Goal: Task Accomplishment & Management: Use online tool/utility

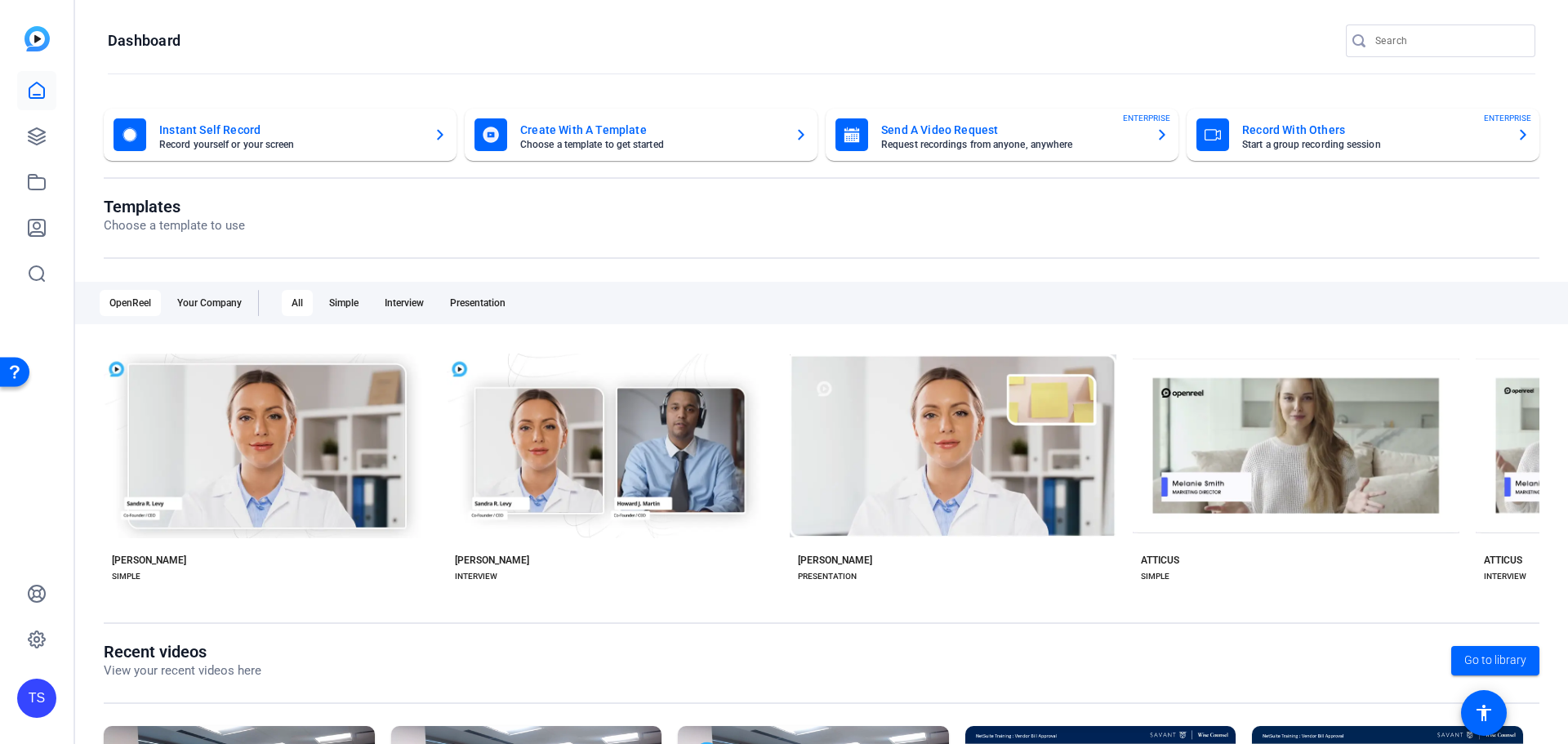
click at [1300, 130] on mat-card-title "Record With Others" at bounding box center [1372, 130] width 262 height 19
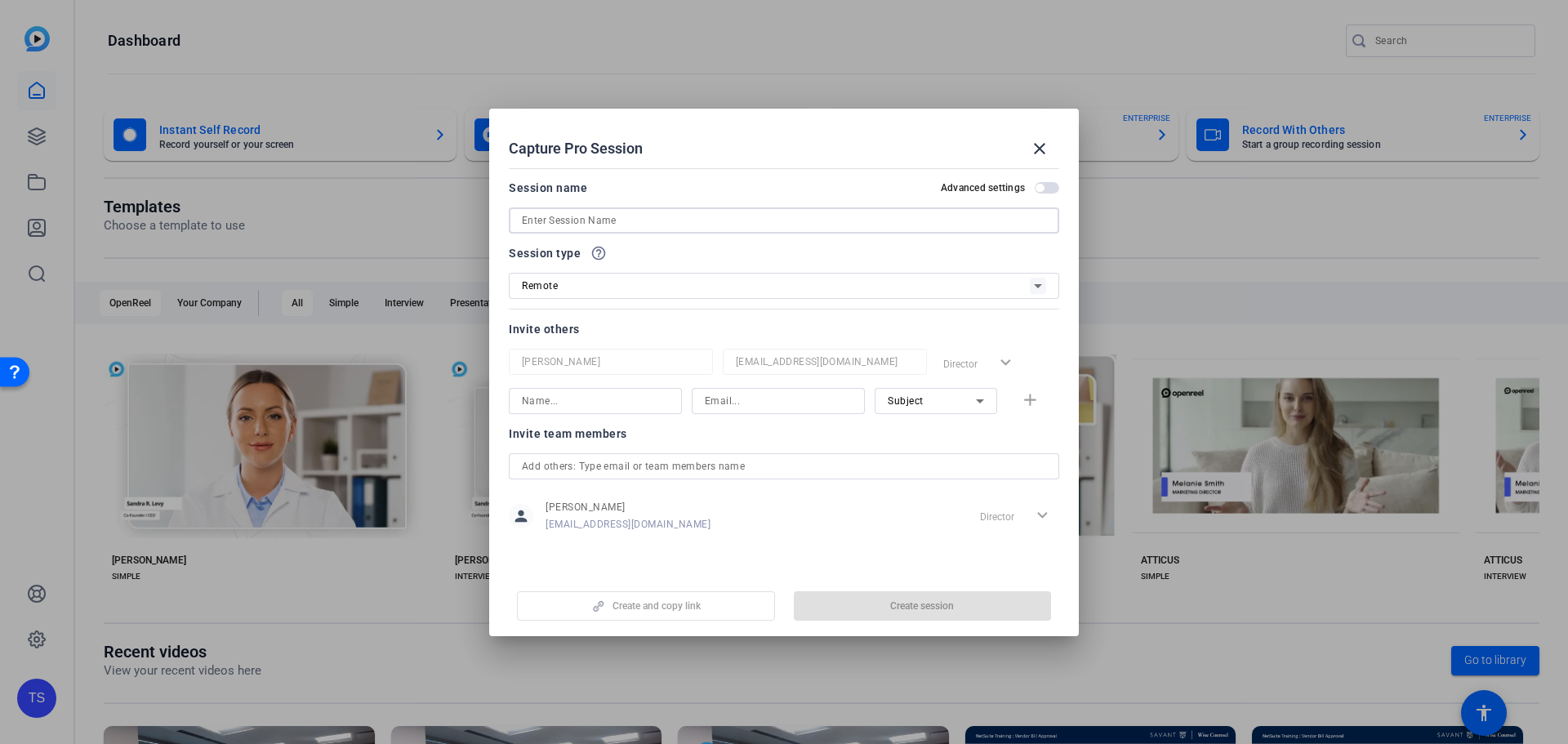
click at [688, 225] on input at bounding box center [783, 220] width 524 height 19
type input "Trading and Investment"
click at [588, 289] on div "Remote" at bounding box center [776, 285] width 508 height 20
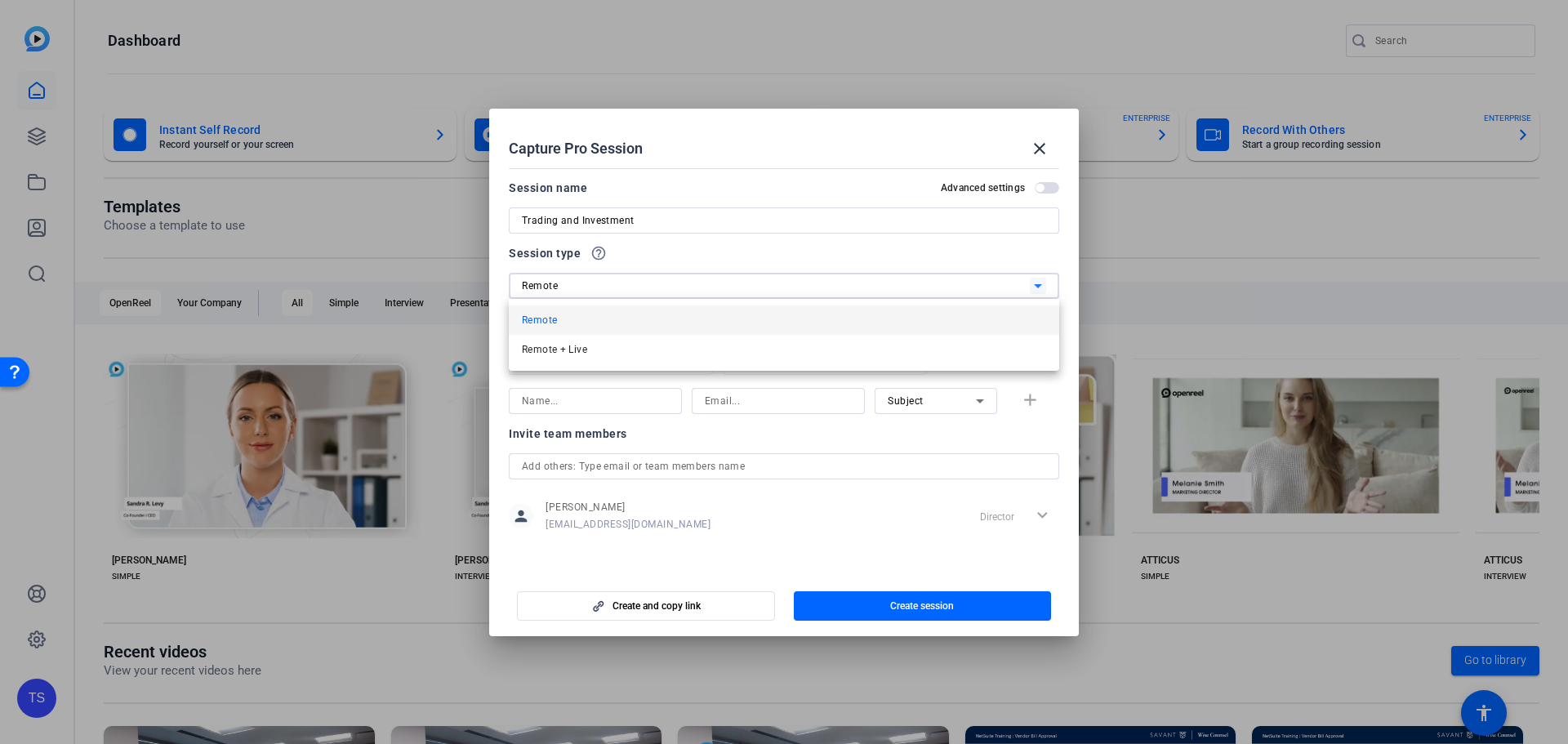
click at [588, 289] on div at bounding box center [784, 372] width 1568 height 744
click at [601, 403] on input at bounding box center [595, 401] width 147 height 19
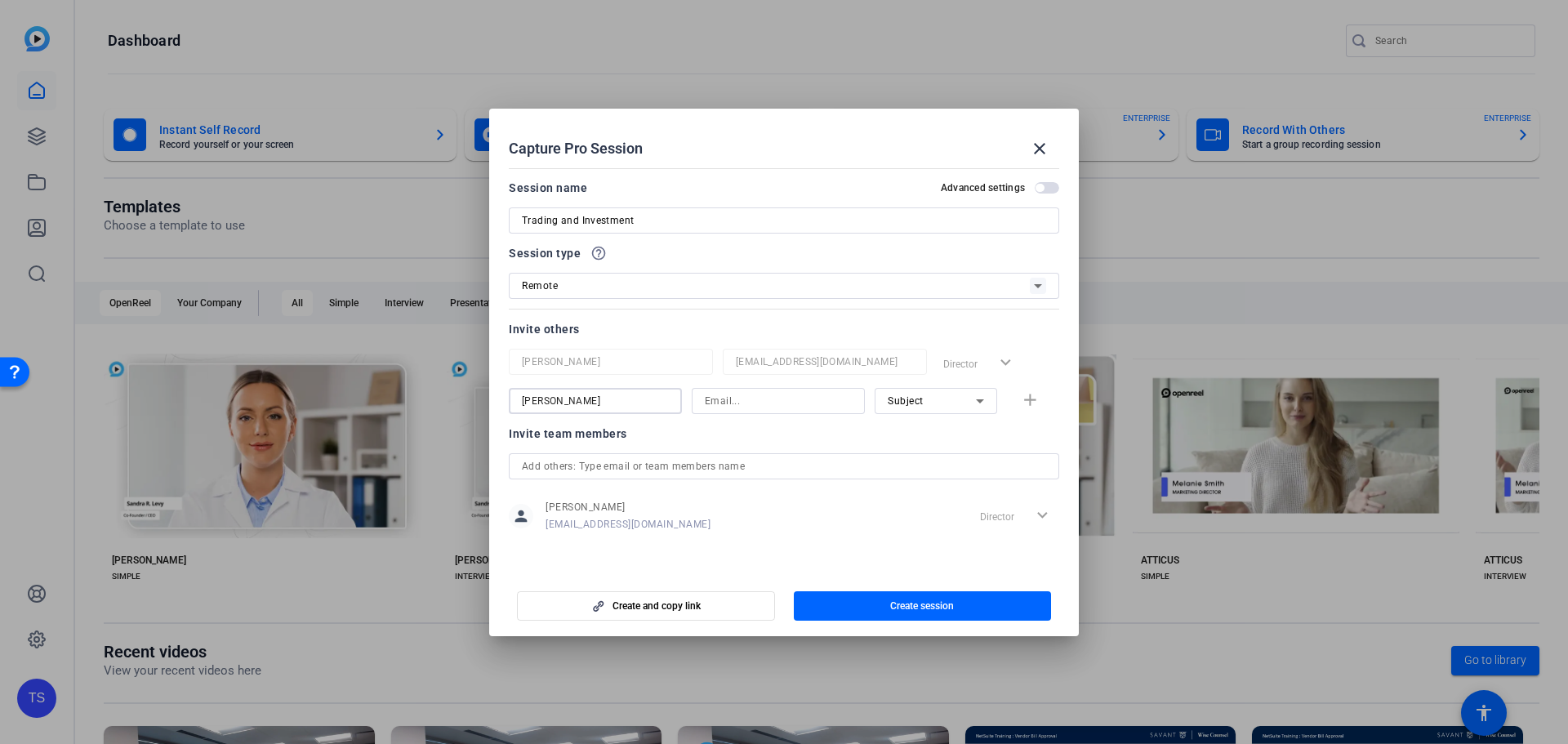
type input "Spencer Kulhanjian"
click at [769, 402] on input at bounding box center [778, 401] width 147 height 19
type input "skulhanjian@savantwealth.com"
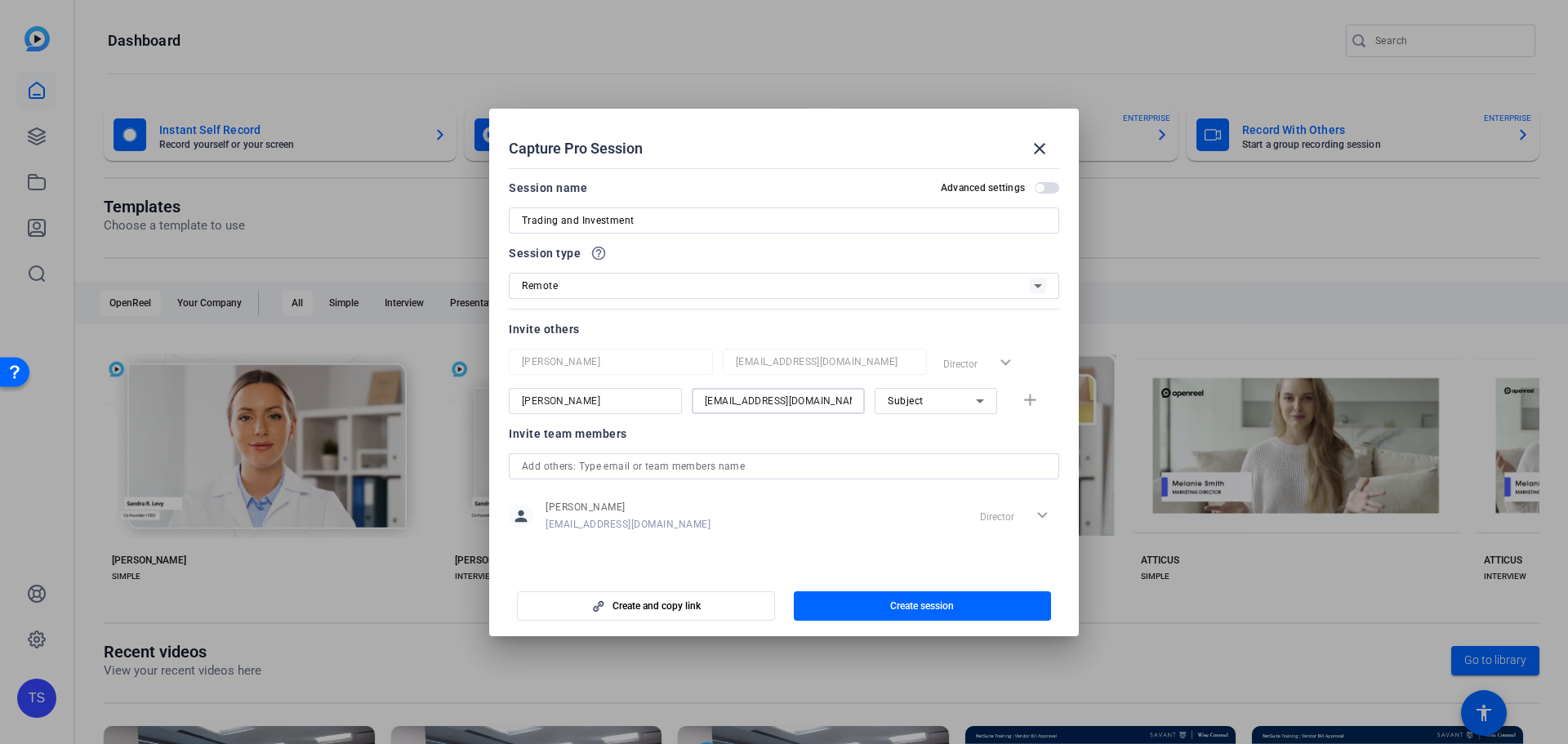
click at [958, 407] on mat-form-field "Subject" at bounding box center [936, 401] width 123 height 26
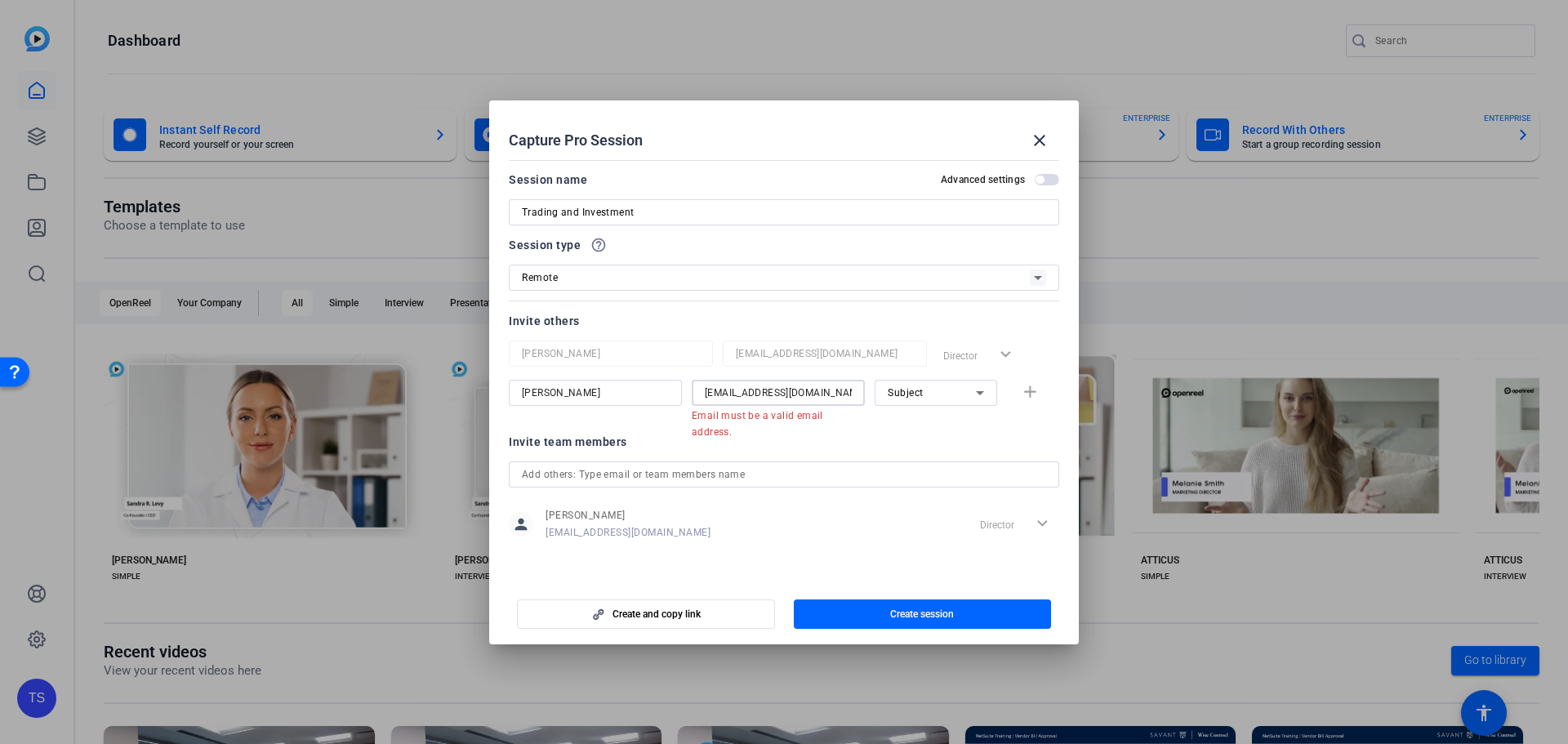
click at [754, 396] on input "skulhanjian@savantwealth.com" at bounding box center [778, 392] width 147 height 19
click at [728, 387] on input "skulhanjian@savantwealth.com" at bounding box center [778, 392] width 147 height 19
click at [644, 430] on openreel-capture-pro-session-invite-users "Invite others Tricia Salamone tsalamone@savantwealth.com Director expand_more S…" at bounding box center [784, 436] width 550 height 250
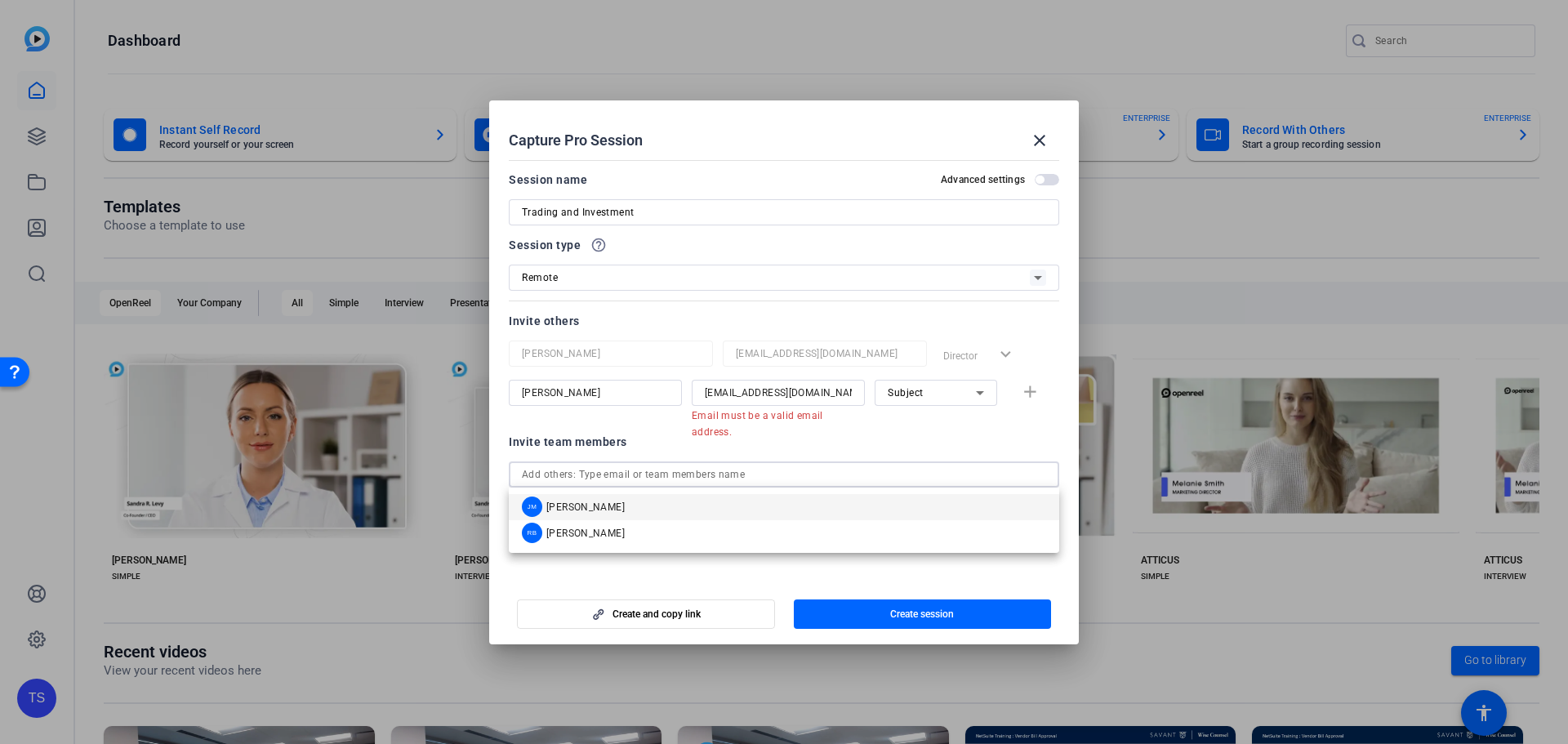
click at [617, 476] on input "text" at bounding box center [783, 474] width 524 height 19
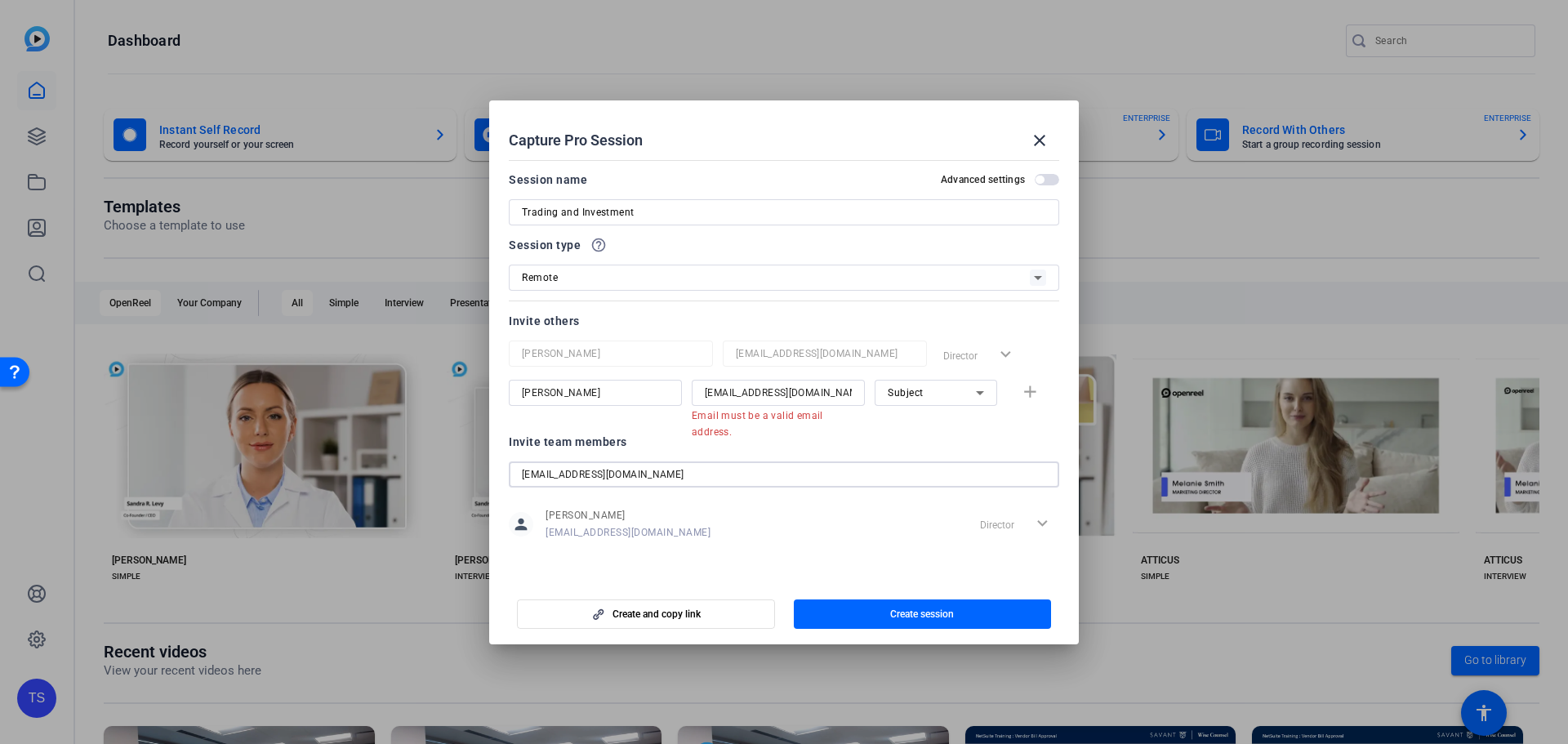
click at [683, 480] on input "skulhanjian@savantwealth.com" at bounding box center [783, 474] width 524 height 19
type input "skulhanjian@savantwealth.com"
drag, startPoint x: 858, startPoint y: 391, endPoint x: 668, endPoint y: 386, distance: 190.1
click at [668, 386] on div "Spencer Kulhanjian skulhanjian@savantwealth.com Email must be a valid email add…" at bounding box center [784, 401] width 550 height 42
click at [908, 539] on div "person Tricia Salamone tsalamone@savantwealth.com Director expand_more" at bounding box center [784, 524] width 550 height 41
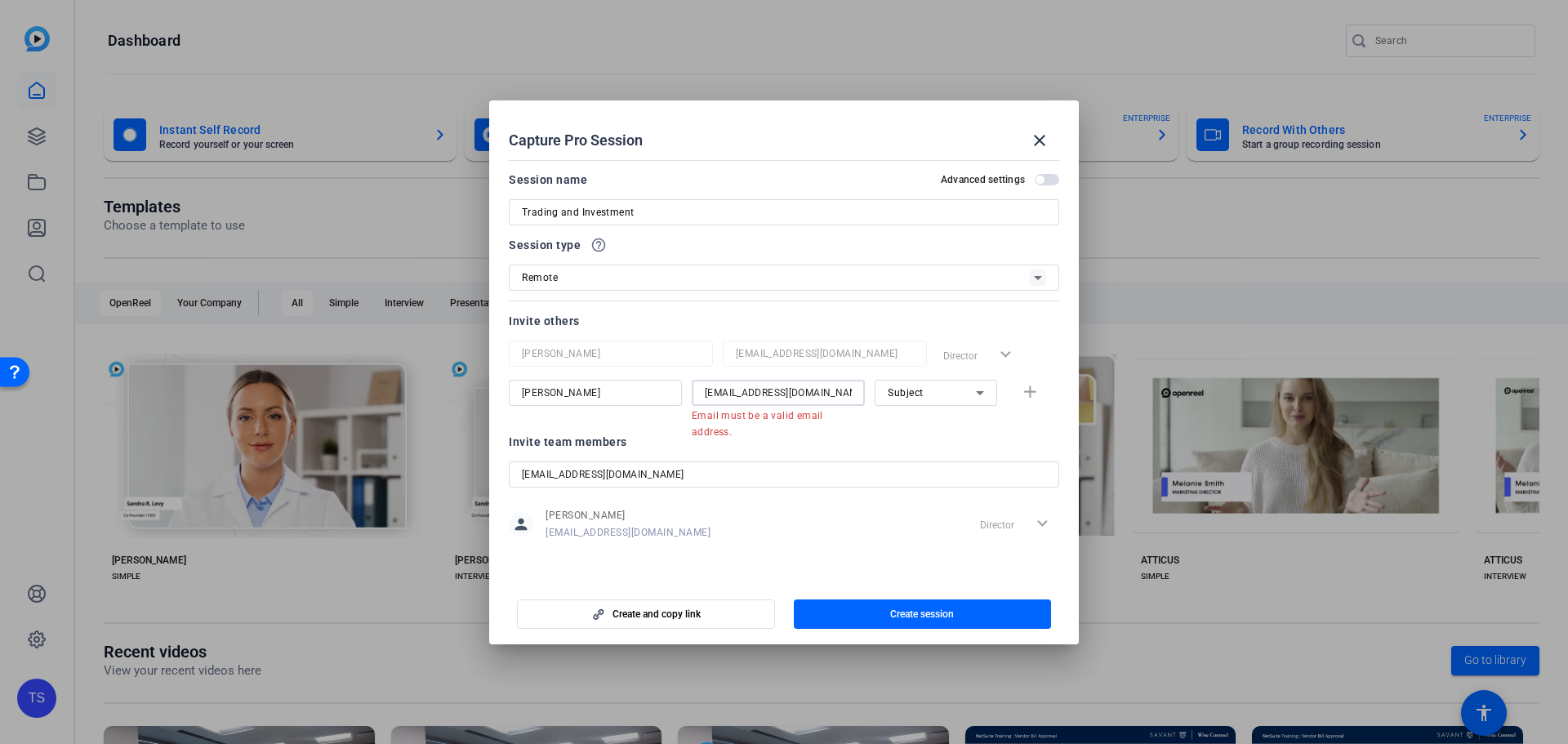
click at [719, 394] on input "skulhanjian@savantwealth.com" at bounding box center [778, 392] width 147 height 19
drag, startPoint x: 707, startPoint y: 391, endPoint x: 862, endPoint y: 392, distance: 155.0
click at [862, 392] on div "skulhanjian@savantwealth.com" at bounding box center [778, 392] width 173 height 26
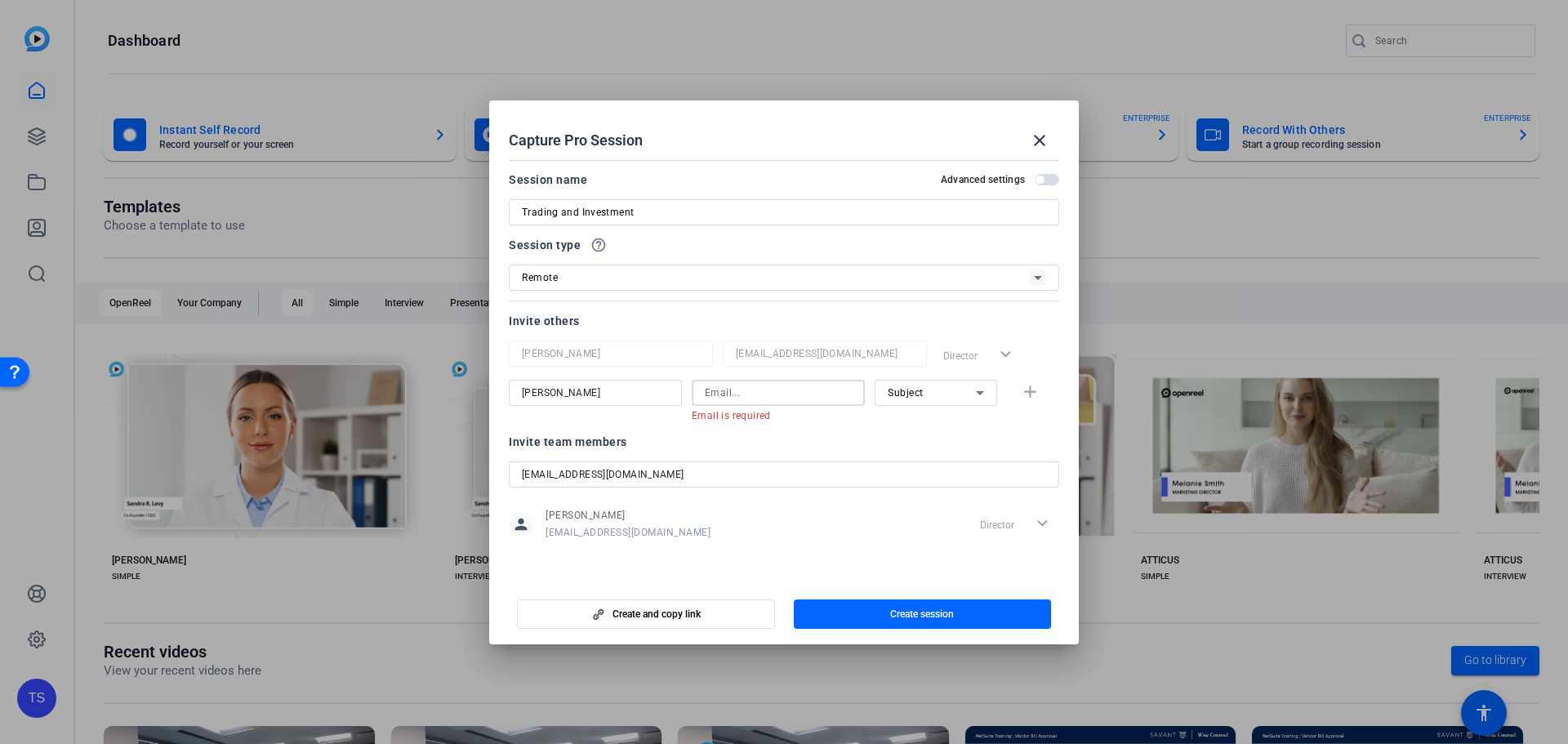
click at [744, 538] on div "person Tricia Salamone tsalamone@savantwealth.com Director expand_more" at bounding box center [784, 524] width 550 height 41
click at [702, 469] on input "skulhanjian@savantwealth.com" at bounding box center [783, 474] width 524 height 19
click at [898, 424] on openreel-capture-pro-session-invite-users "Invite others Tricia Salamone tsalamone@savantwealth.com Director expand_more S…" at bounding box center [784, 436] width 550 height 250
click at [1042, 523] on div "Director expand_more" at bounding box center [1016, 524] width 86 height 29
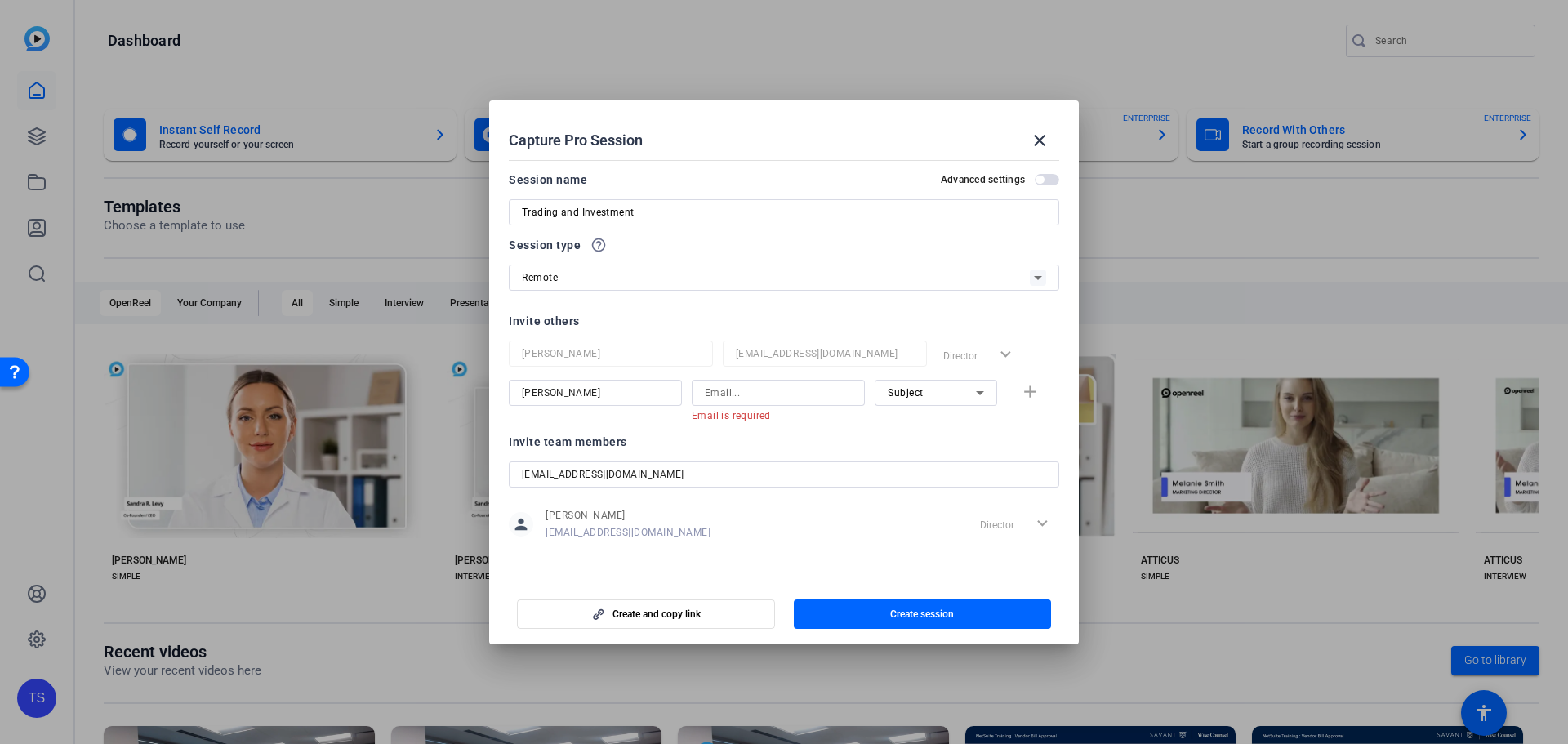
click at [1000, 350] on div "Director expand_more" at bounding box center [998, 355] width 123 height 29
click at [1030, 390] on div "Spencer Kulhanjian Email is required Subject add" at bounding box center [784, 401] width 550 height 42
click at [982, 390] on icon at bounding box center [979, 392] width 19 height 19
click at [935, 431] on span "Collaborator" at bounding box center [917, 425] width 60 height 19
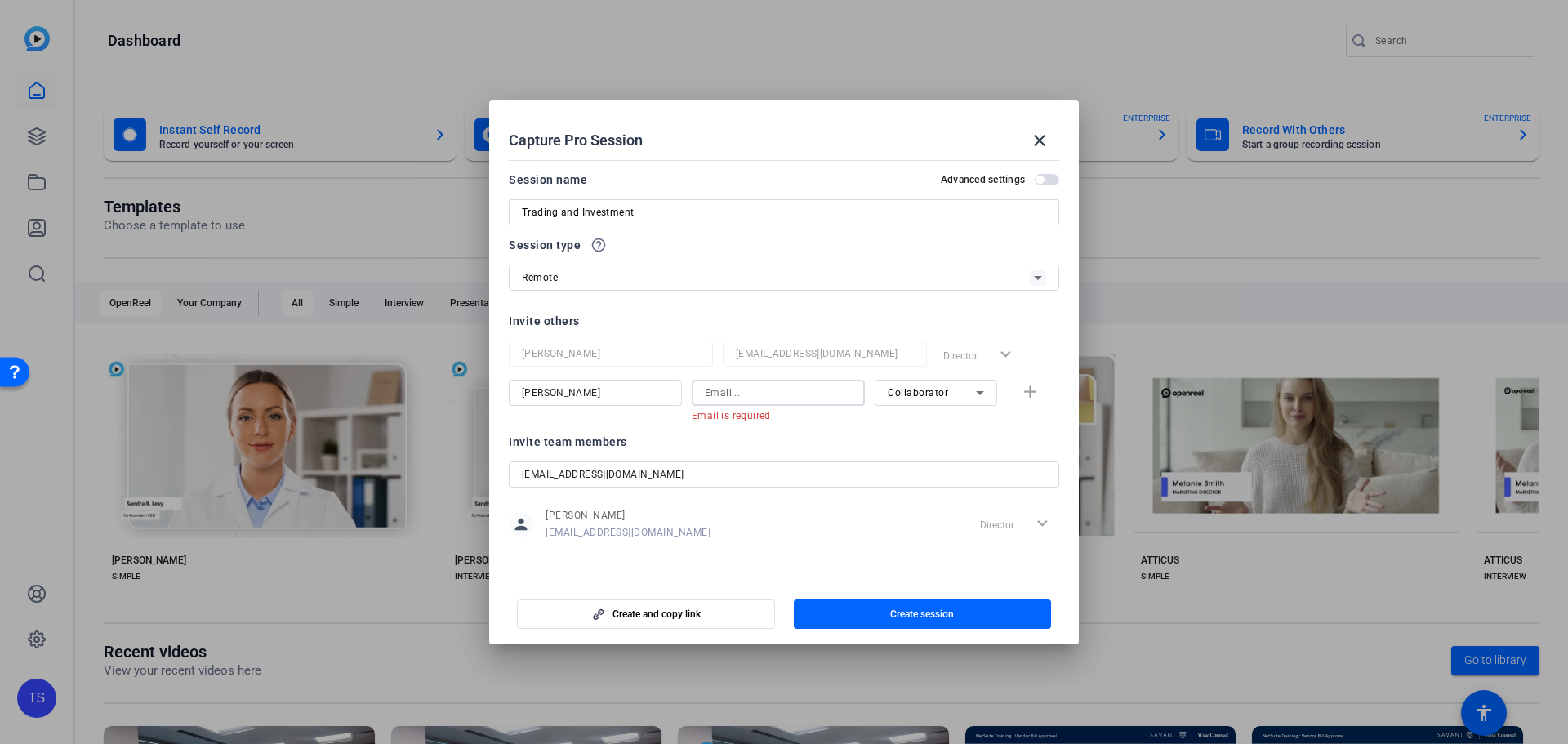
click at [755, 395] on input at bounding box center [778, 392] width 147 height 19
click at [1037, 181] on span "button" at bounding box center [1040, 180] width 8 height 8
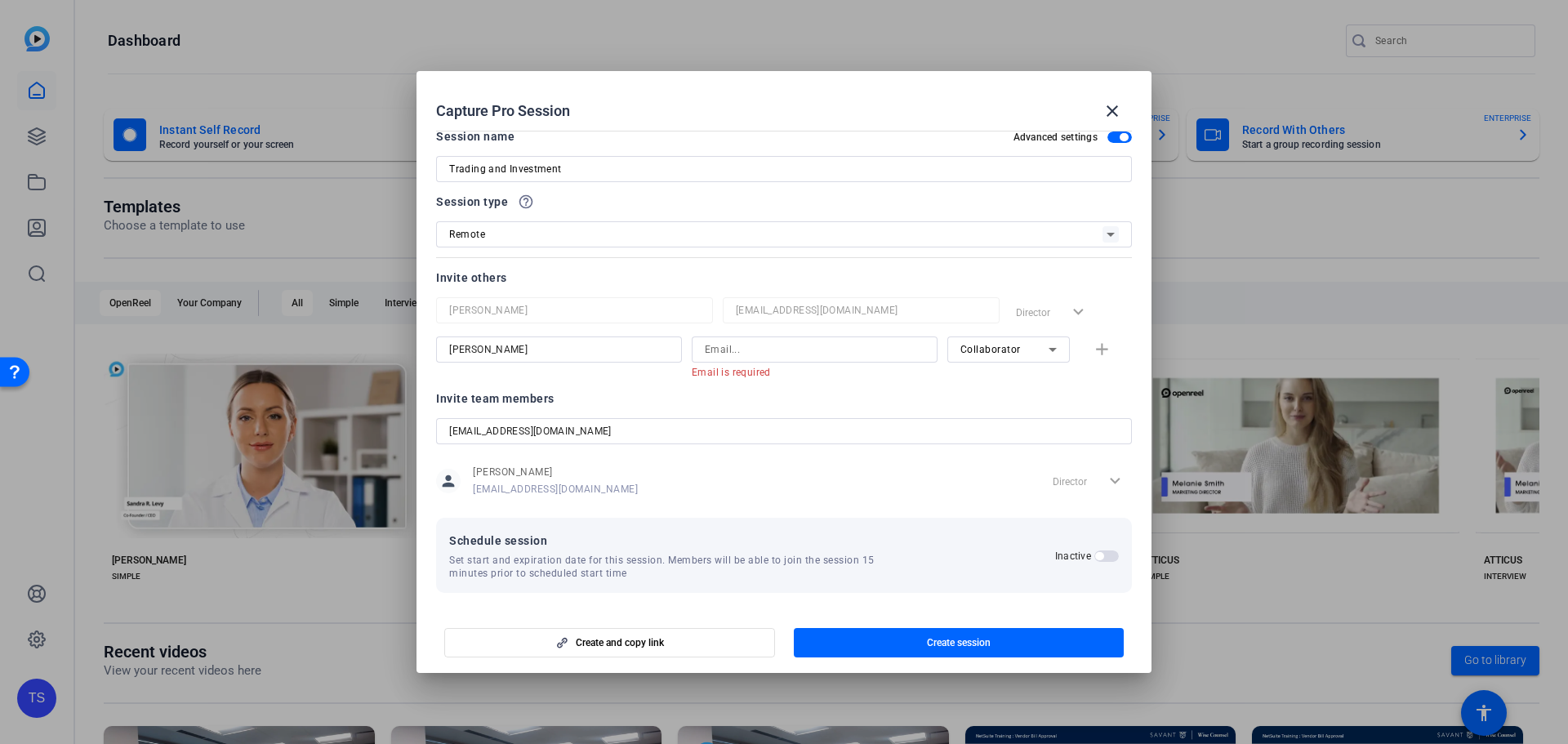
scroll to position [17, 0]
click at [1120, 132] on span "button" at bounding box center [1124, 134] width 8 height 8
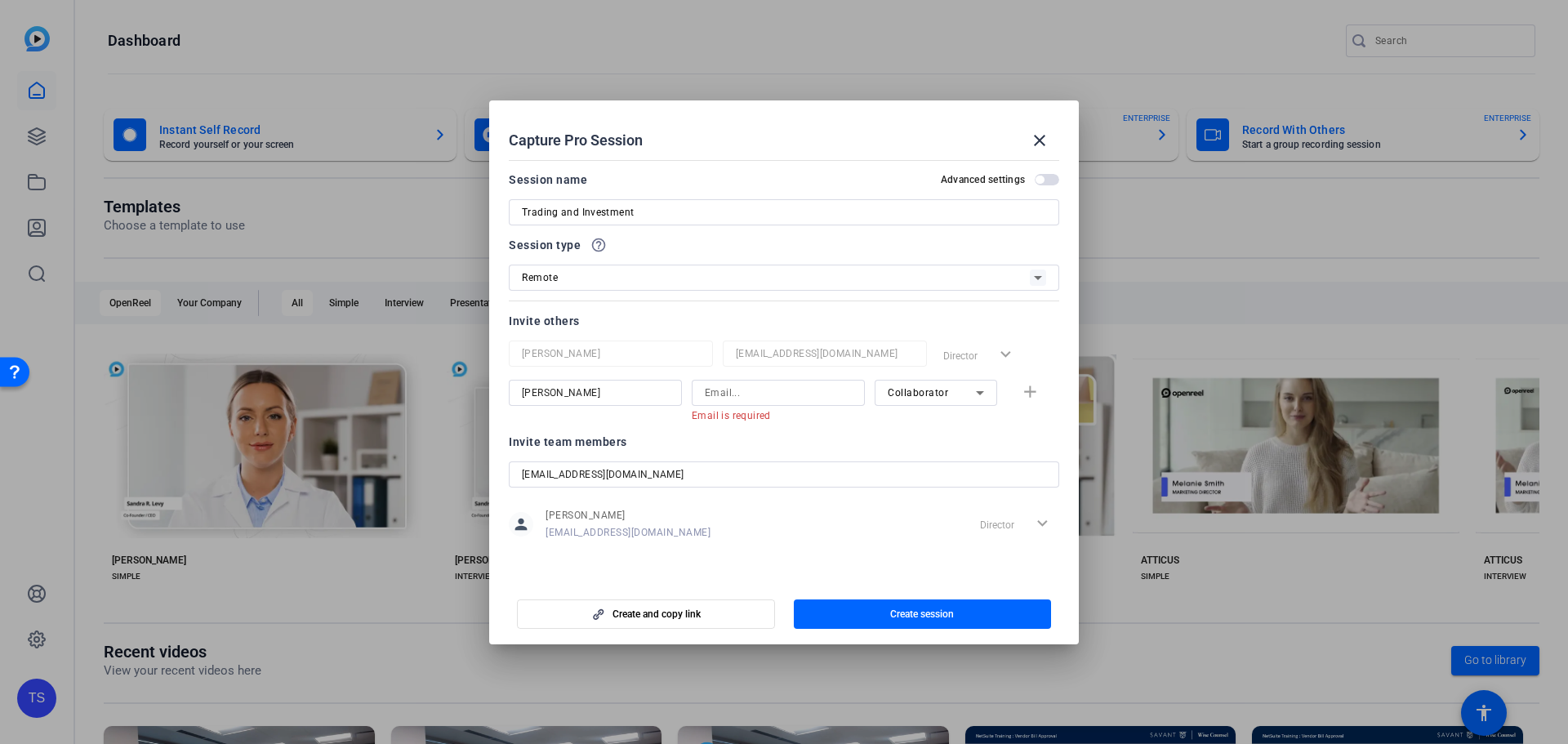
scroll to position [0, 0]
click at [693, 470] on input "skulhanjian@savantwealth.com" at bounding box center [783, 474] width 524 height 19
drag, startPoint x: 1035, startPoint y: 147, endPoint x: 779, endPoint y: 66, distance: 268.5
click at [1002, 141] on div "Capture Pro Session close" at bounding box center [784, 141] width 550 height 40
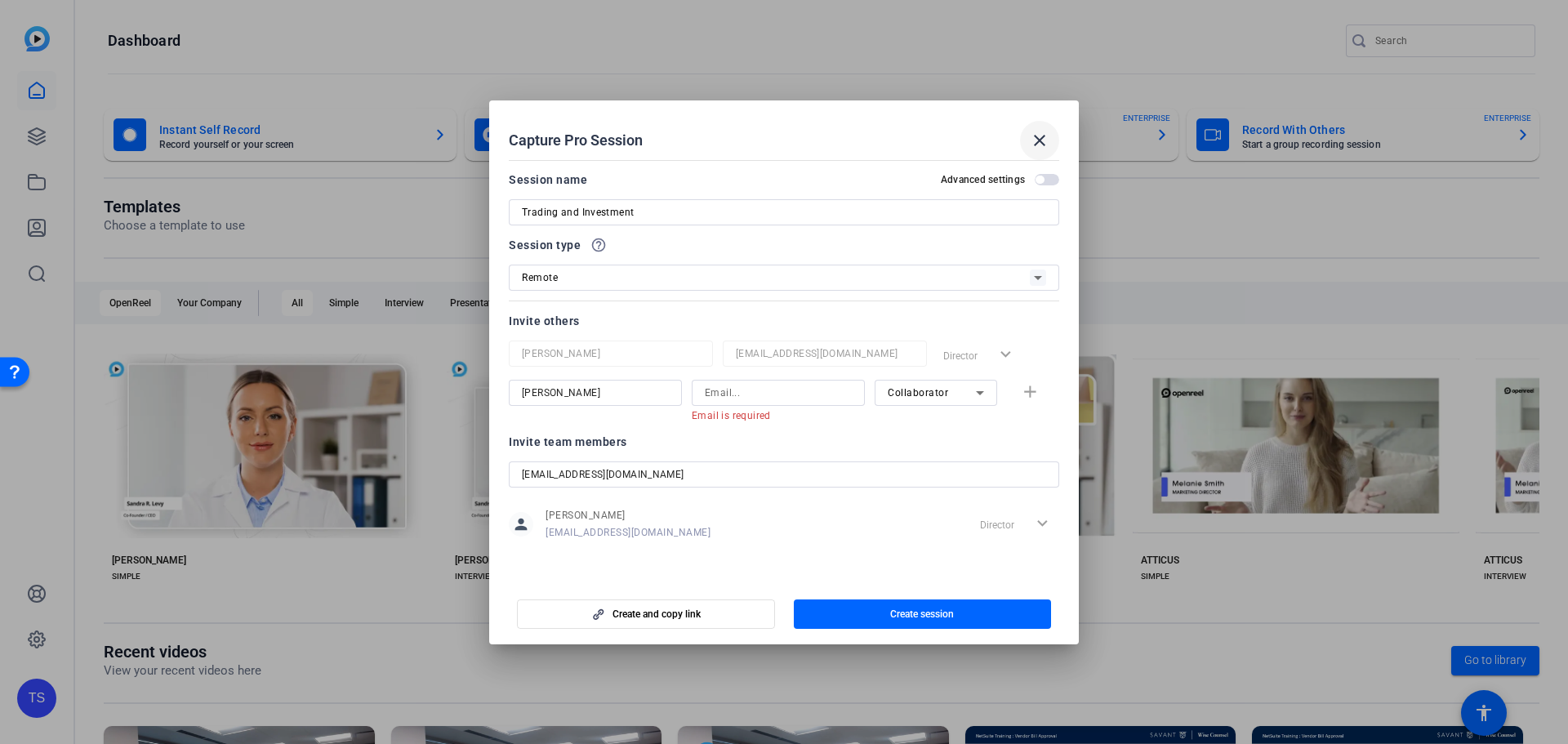
click at [1037, 146] on mat-icon "close" at bounding box center [1039, 140] width 19 height 19
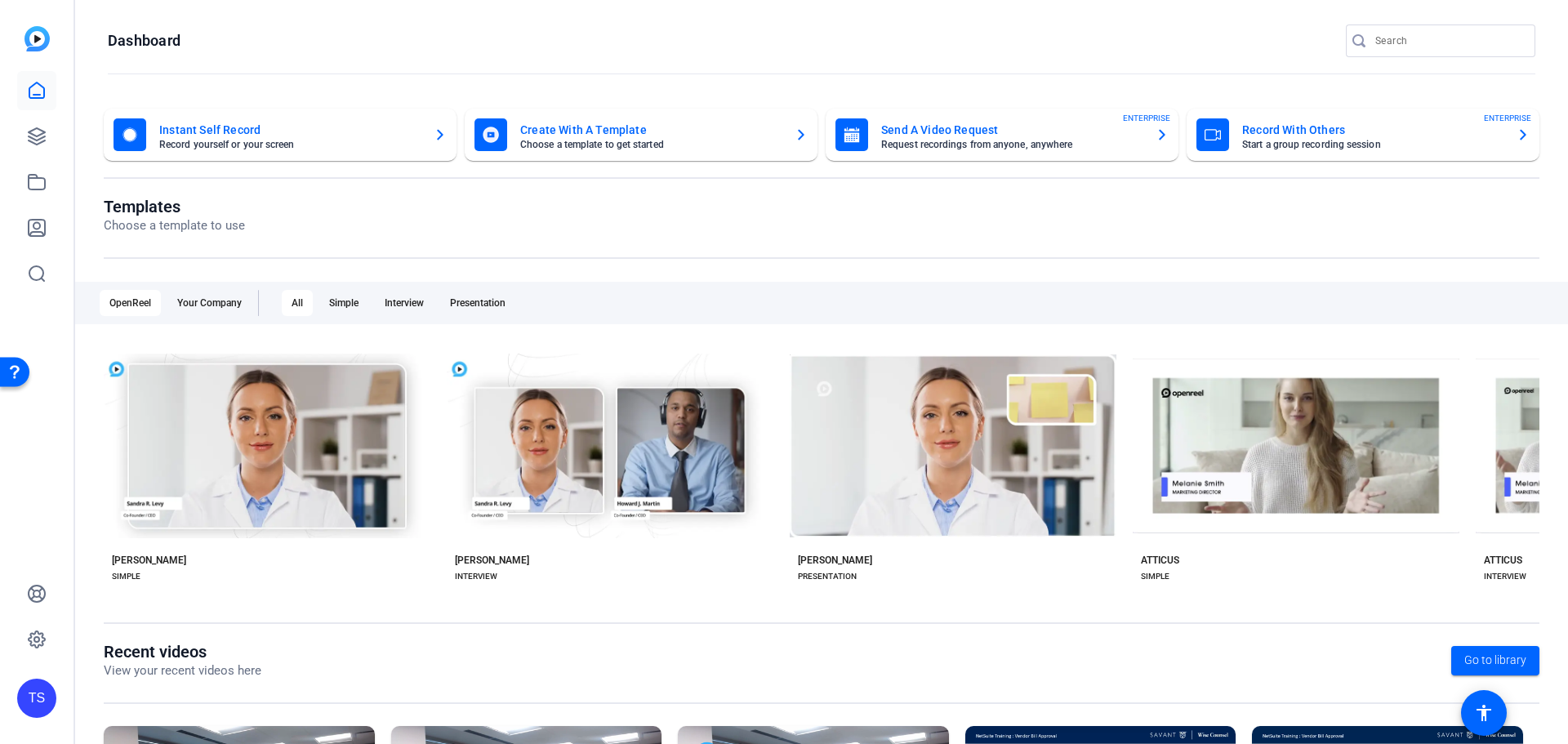
click at [1357, 138] on mat-card-title "Record With Others" at bounding box center [1372, 130] width 262 height 19
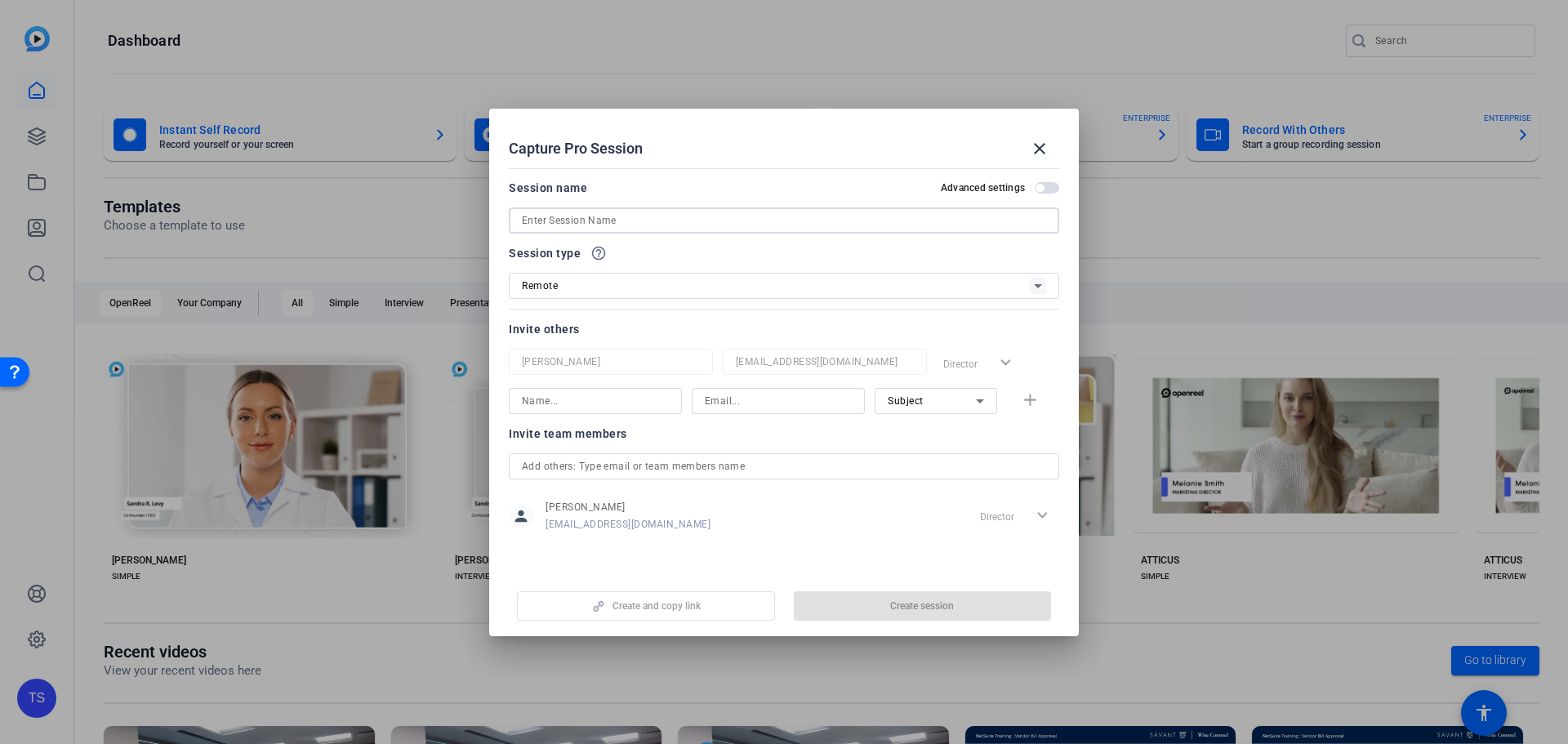
click at [710, 215] on input at bounding box center [783, 220] width 524 height 19
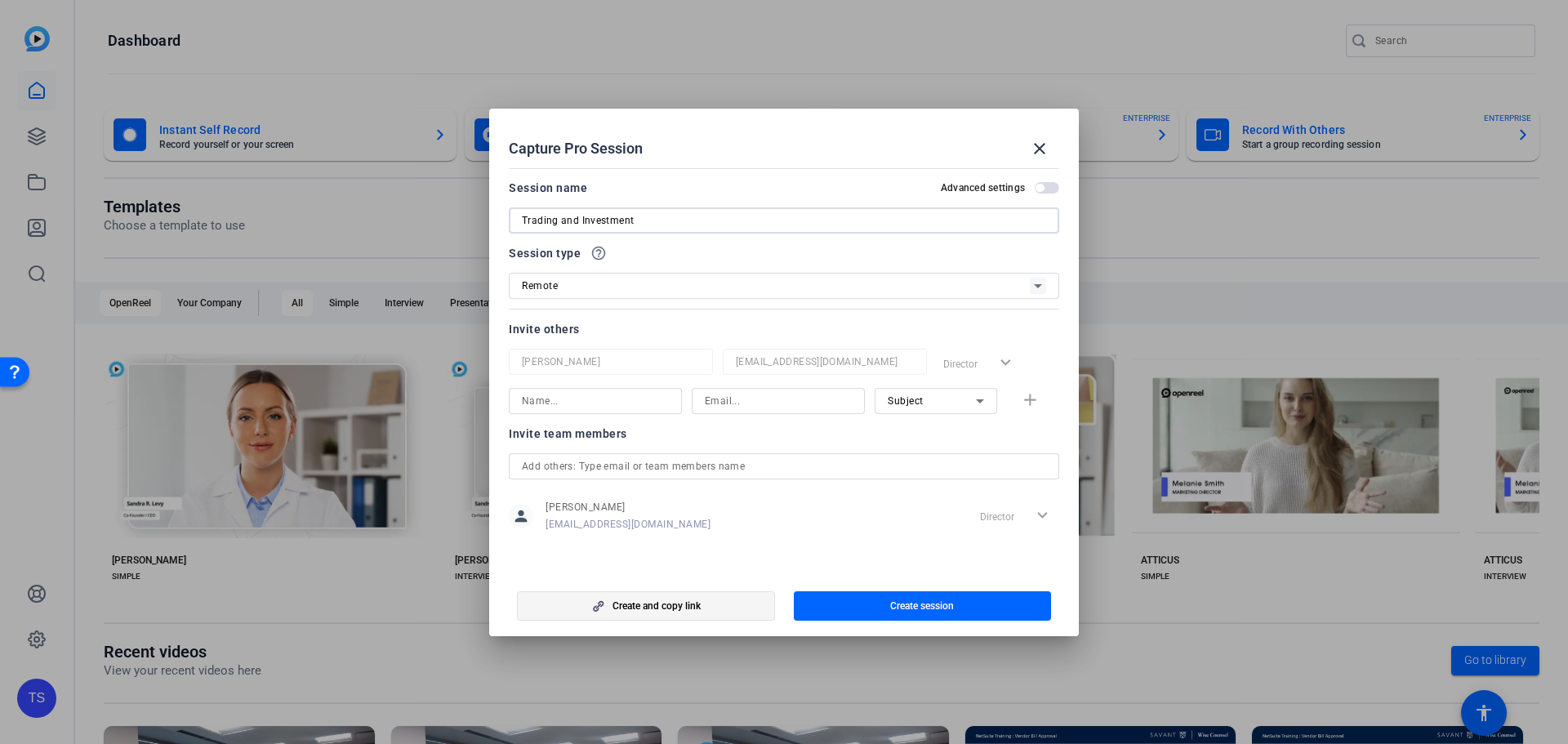
type input "Trading and Investment"
click at [689, 605] on span "Create and copy link" at bounding box center [656, 607] width 88 height 13
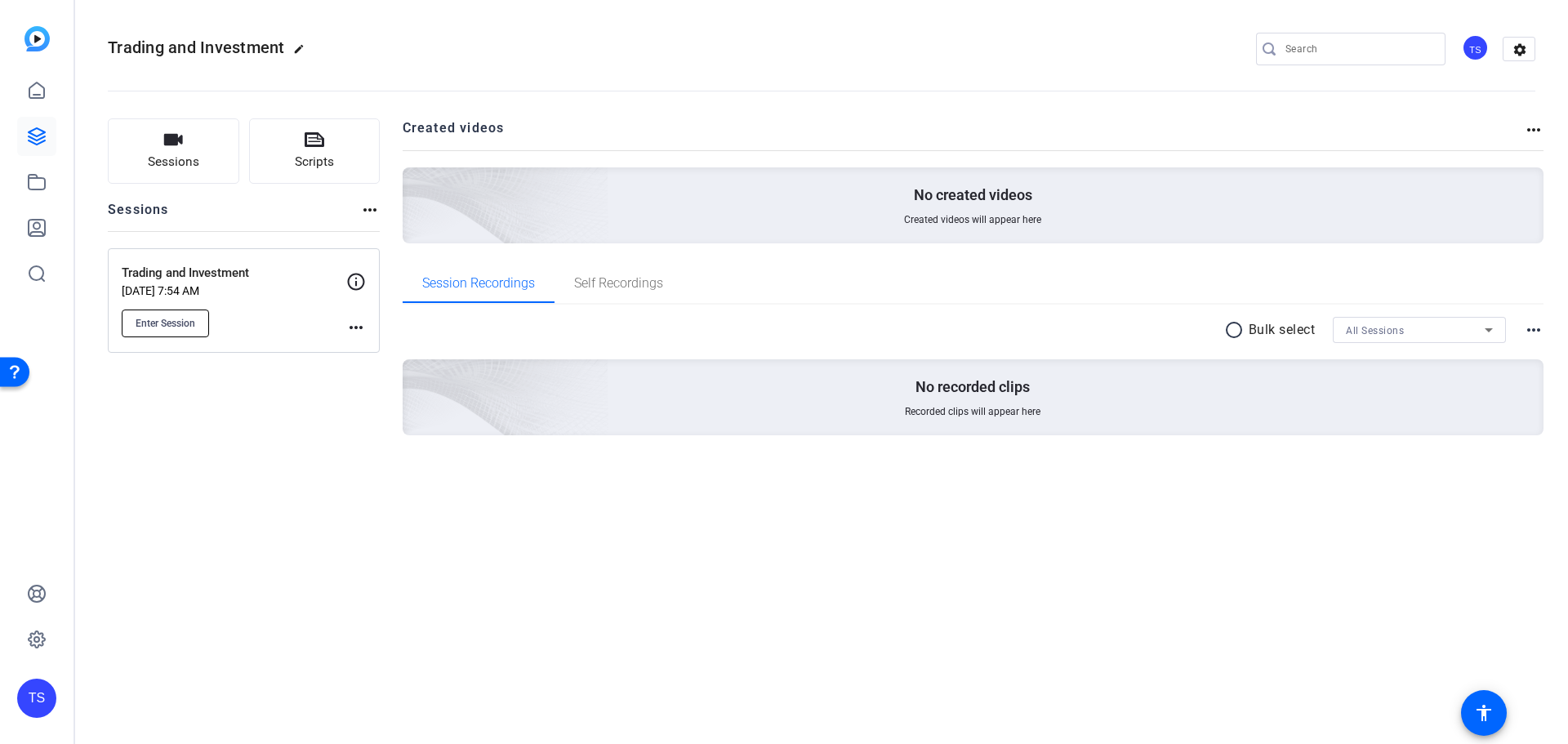
click at [177, 325] on span "Enter Session" at bounding box center [165, 324] width 60 height 13
click at [363, 322] on mat-icon "more_horiz" at bounding box center [356, 327] width 19 height 19
click at [373, 353] on span "Edit Session" at bounding box center [396, 351] width 74 height 19
